Goal: Task Accomplishment & Management: Complete application form

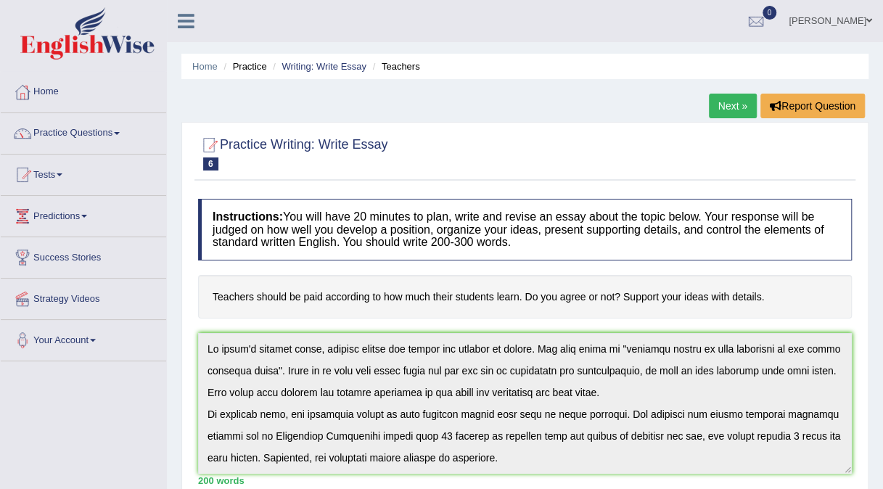
click at [720, 99] on link "Next »" at bounding box center [733, 106] width 48 height 25
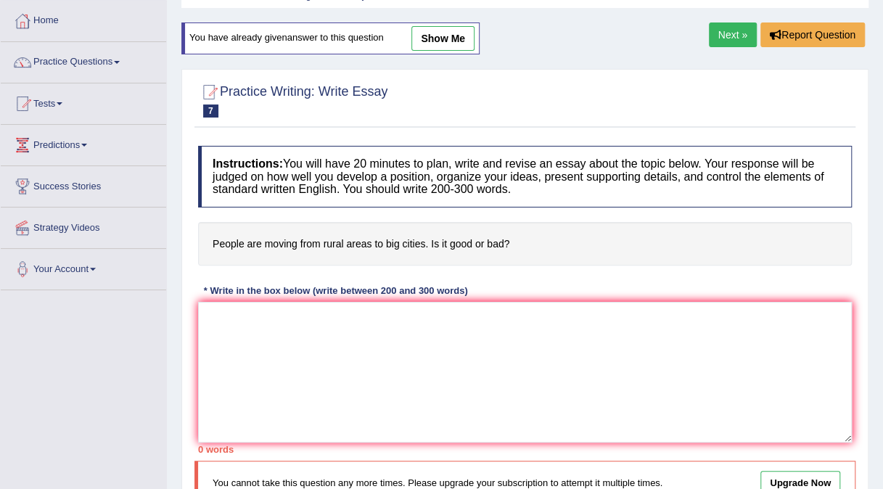
scroll to position [58, 0]
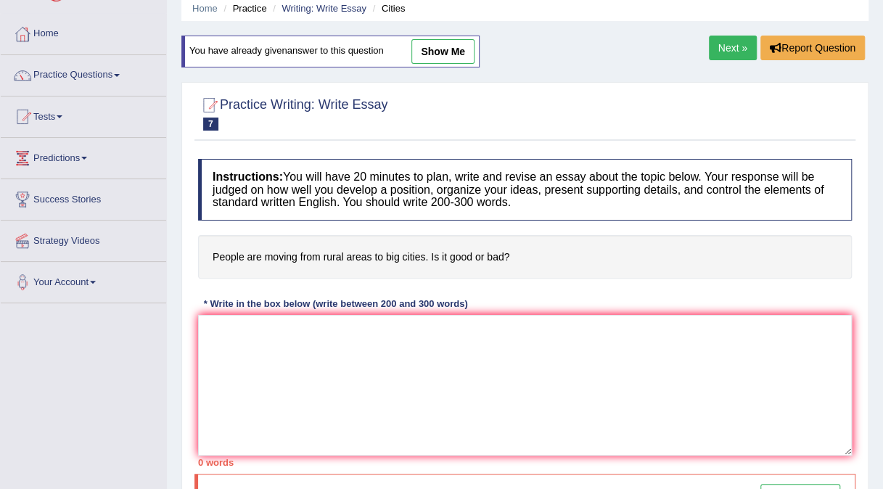
click at [726, 55] on link "Next »" at bounding box center [733, 48] width 48 height 25
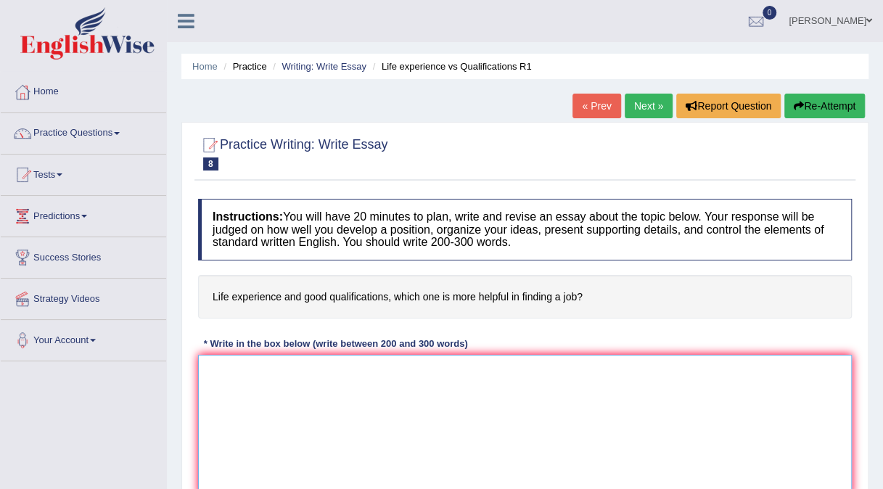
click at [203, 376] on textarea at bounding box center [525, 425] width 654 height 141
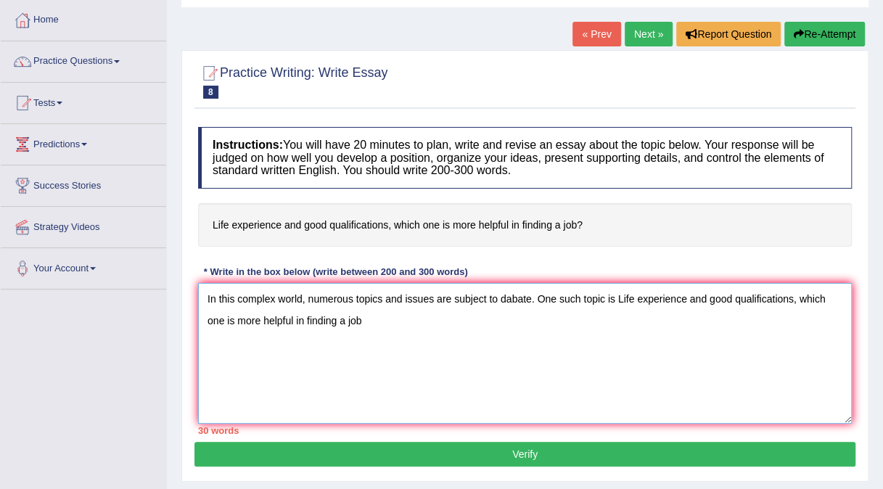
scroll to position [87, 0]
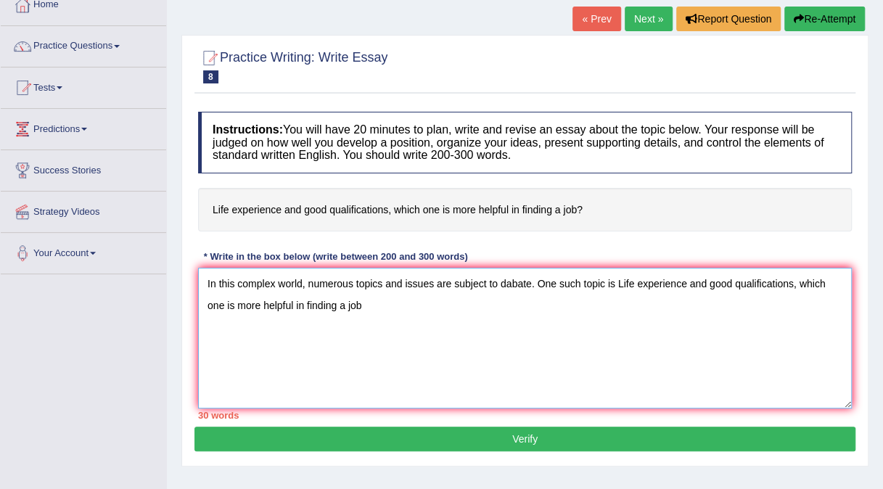
click at [617, 278] on textarea "In this complex world, numerous topics and issues are subject to dabate. One su…" at bounding box center [525, 338] width 654 height 141
click at [361, 304] on textarea "In this complex world, numerous topics and issues are subject to dabate. One su…" at bounding box center [525, 338] width 654 height 141
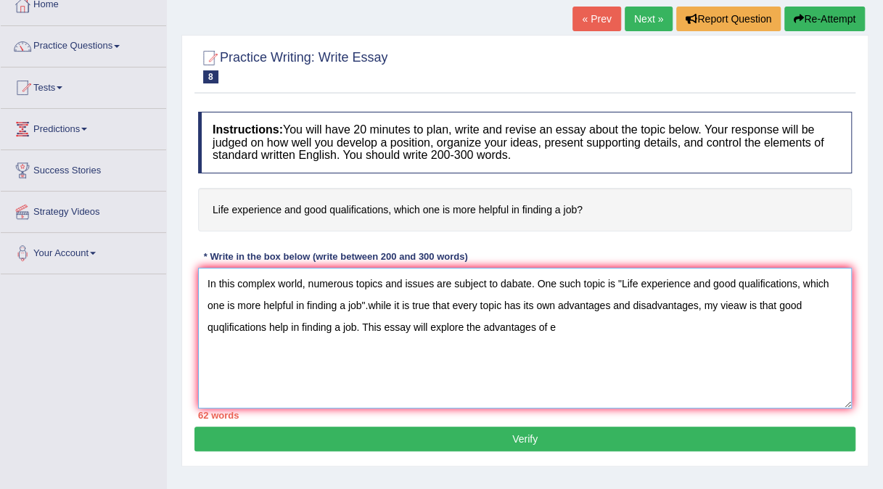
click at [224, 327] on textarea "In this complex world, numerous topics and issues are subject to dabate. One su…" at bounding box center [525, 338] width 654 height 141
click at [555, 327] on textarea "In this complex world, numerous topics and issues are subject to dabate. One su…" at bounding box center [525, 338] width 654 height 141
click at [237, 345] on textarea "In this complex world, numerous topics and issues are subject to dabate. One su…" at bounding box center [525, 338] width 654 height 141
click at [274, 346] on textarea "In this complex world, numerous topics and issues are subject to dabate. One su…" at bounding box center [525, 338] width 654 height 141
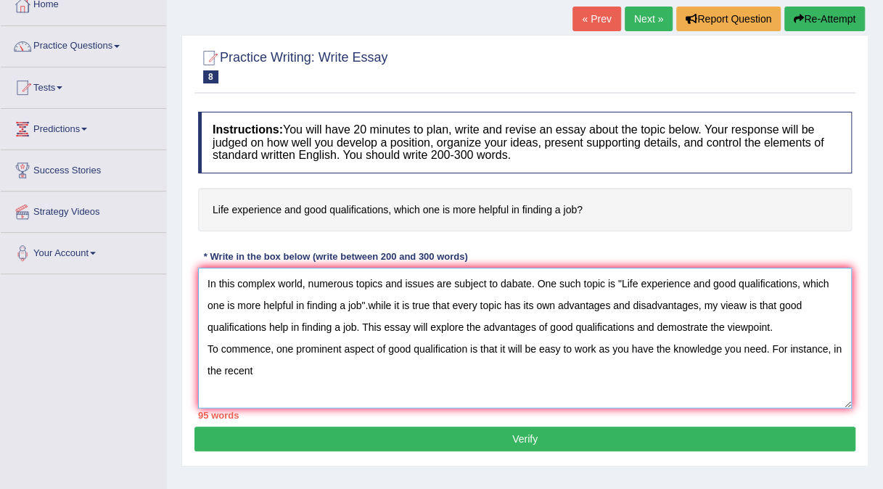
click at [843, 345] on textarea "In this complex world, numerous topics and issues are subject to dabate. One su…" at bounding box center [525, 338] width 654 height 141
click at [261, 366] on textarea "In this complex world, numerous topics and issues are subject to dabate. One su…" at bounding box center [525, 338] width 654 height 141
click at [410, 369] on textarea "In this complex world, numerous topics and issues are subject to dabate. One su…" at bounding box center [525, 338] width 654 height 141
click at [454, 372] on textarea "In this complex world, numerous topics and issues are subject to dabate. One su…" at bounding box center [525, 338] width 654 height 141
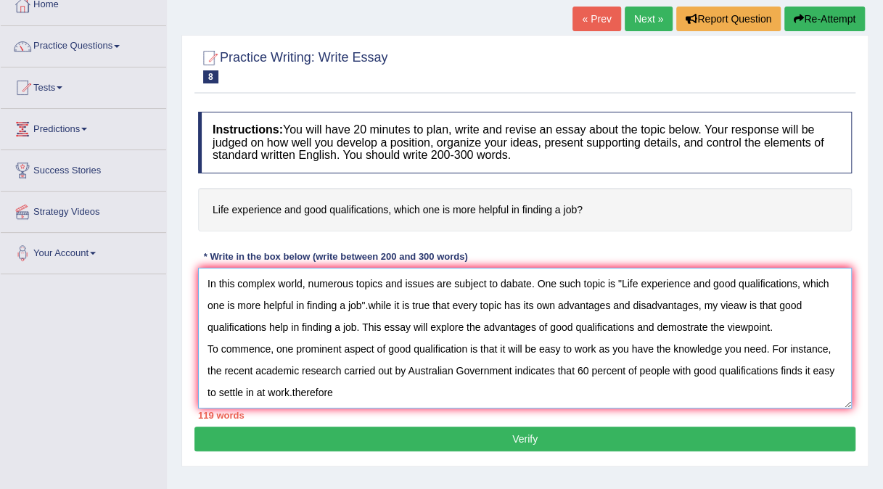
click at [292, 392] on textarea "In this complex world, numerous topics and issues are subject to dabate. One su…" at bounding box center [525, 338] width 654 height 141
click at [299, 388] on textarea "In this complex world, numerous topics and issues are subject to dabate. One su…" at bounding box center [525, 338] width 654 height 141
click at [338, 390] on textarea "In this complex world, numerous topics and issues are subject to dabate. One su…" at bounding box center [525, 338] width 654 height 141
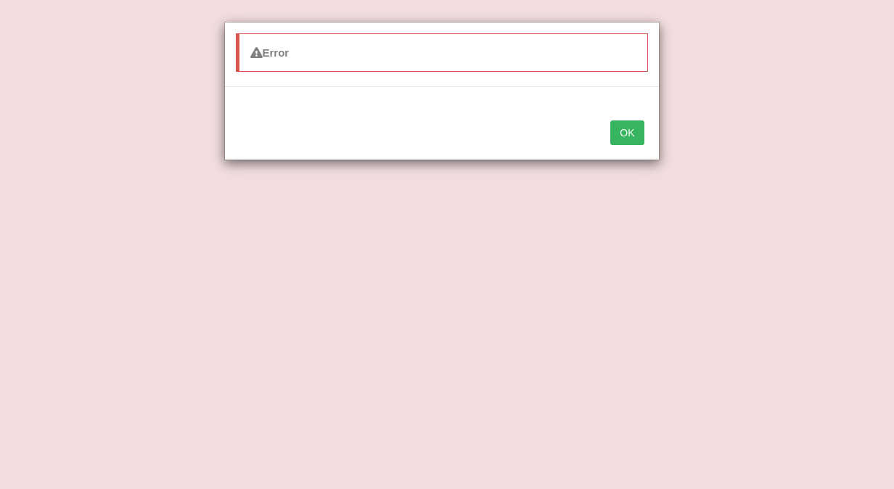
type textarea "In this complex world, numerous topics and issues are subject to dabate. One su…"
click at [610, 120] on button "OK" at bounding box center [626, 132] width 33 height 25
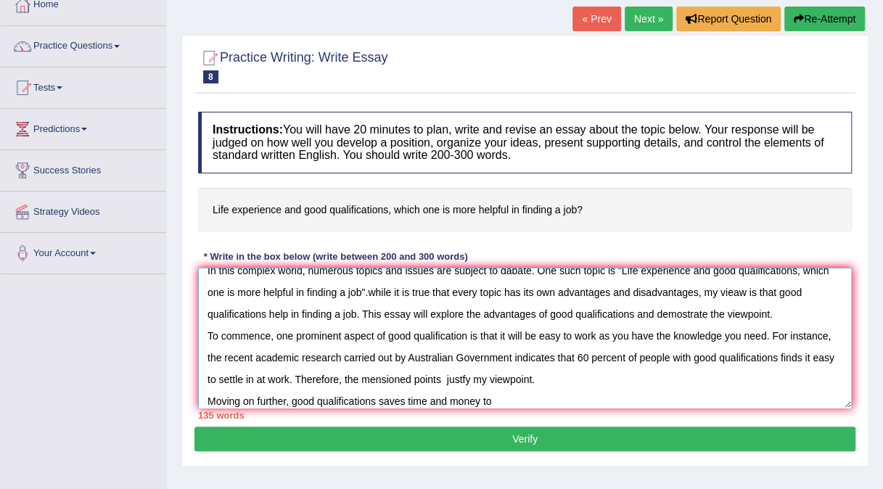
click at [495, 396] on textarea "In this complex world, numerous topics and issues are subject to dabate. One su…" at bounding box center [525, 338] width 654 height 141
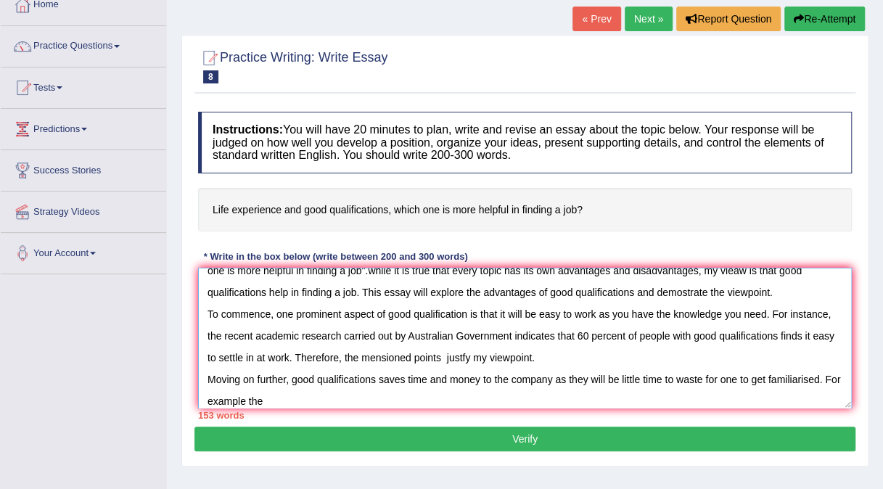
click at [261, 398] on textarea "In this complex world, numerous topics and issues are subject to dabate. One su…" at bounding box center [525, 338] width 654 height 141
click at [289, 401] on textarea "In this complex world, numerous topics and issues are subject to dabate. One su…" at bounding box center [525, 338] width 654 height 141
click at [513, 400] on textarea "In this complex world, numerous topics and issues are subject to dabate. One su…" at bounding box center [525, 338] width 654 height 141
click at [599, 398] on textarea "In this complex world, numerous topics and issues are subject to dabate. One su…" at bounding box center [525, 338] width 654 height 141
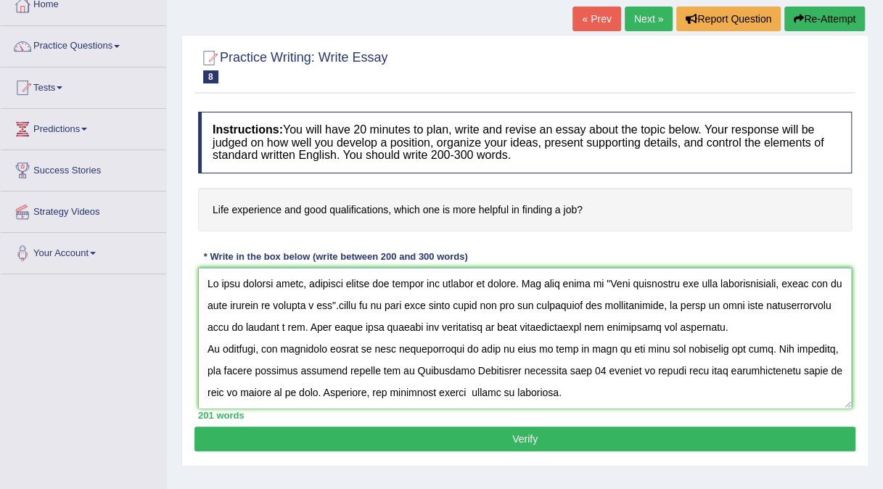
scroll to position [0, 0]
click at [366, 302] on textarea at bounding box center [525, 338] width 654 height 141
click at [367, 303] on textarea at bounding box center [525, 338] width 654 height 141
click at [375, 301] on textarea at bounding box center [525, 338] width 654 height 141
click at [287, 325] on textarea at bounding box center [525, 338] width 654 height 141
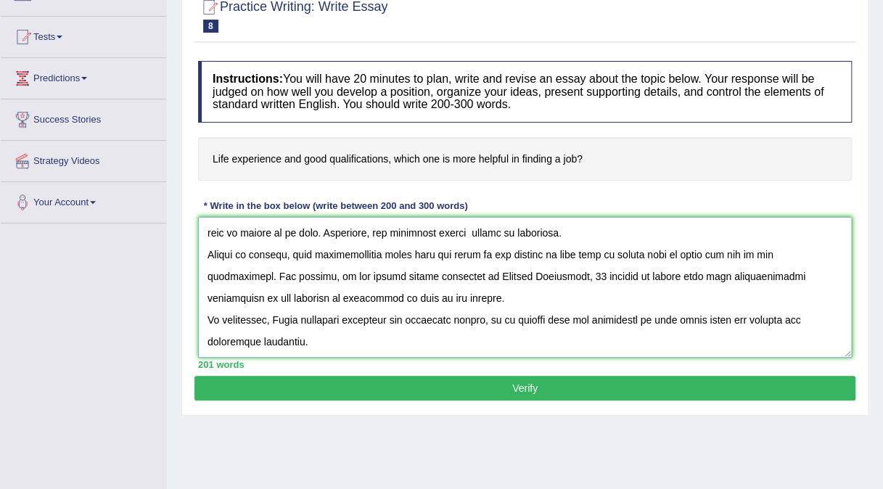
scroll to position [141, 0]
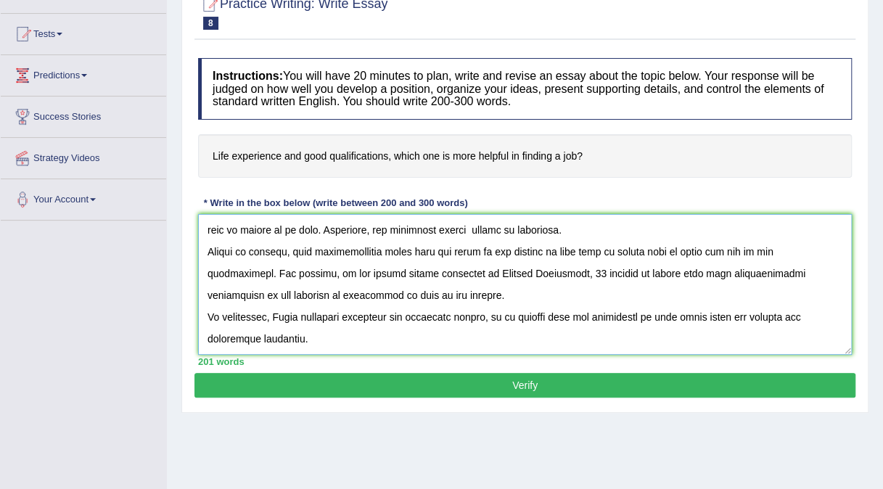
type textarea "In this complex world, numerous topics and issues are subject to dabate. One su…"
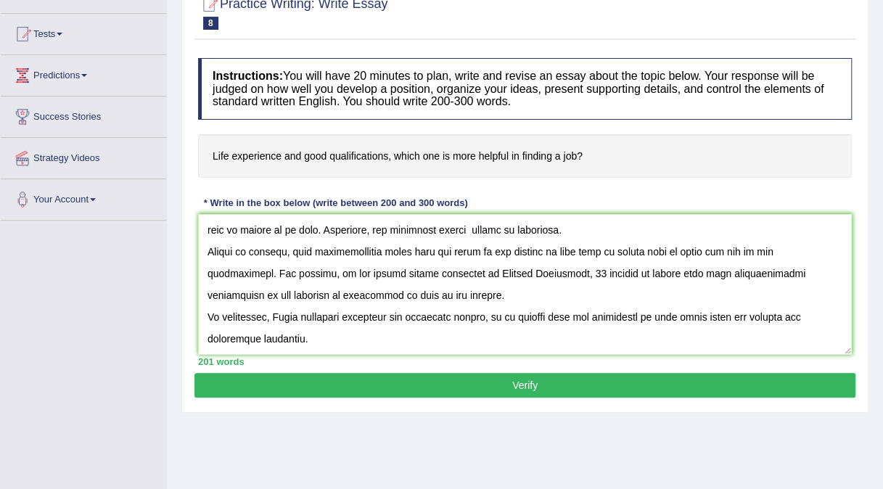
click at [496, 383] on button "Verify" at bounding box center [524, 385] width 661 height 25
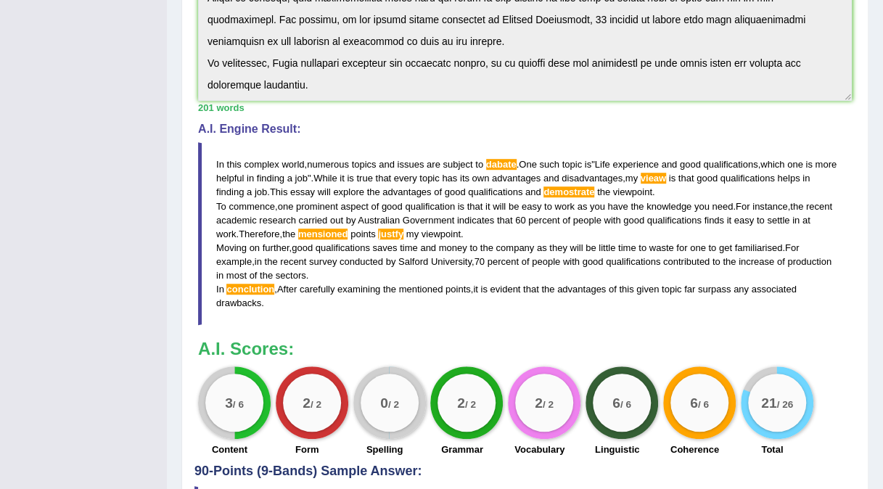
scroll to position [402, 0]
